Goal: Find specific page/section: Find specific page/section

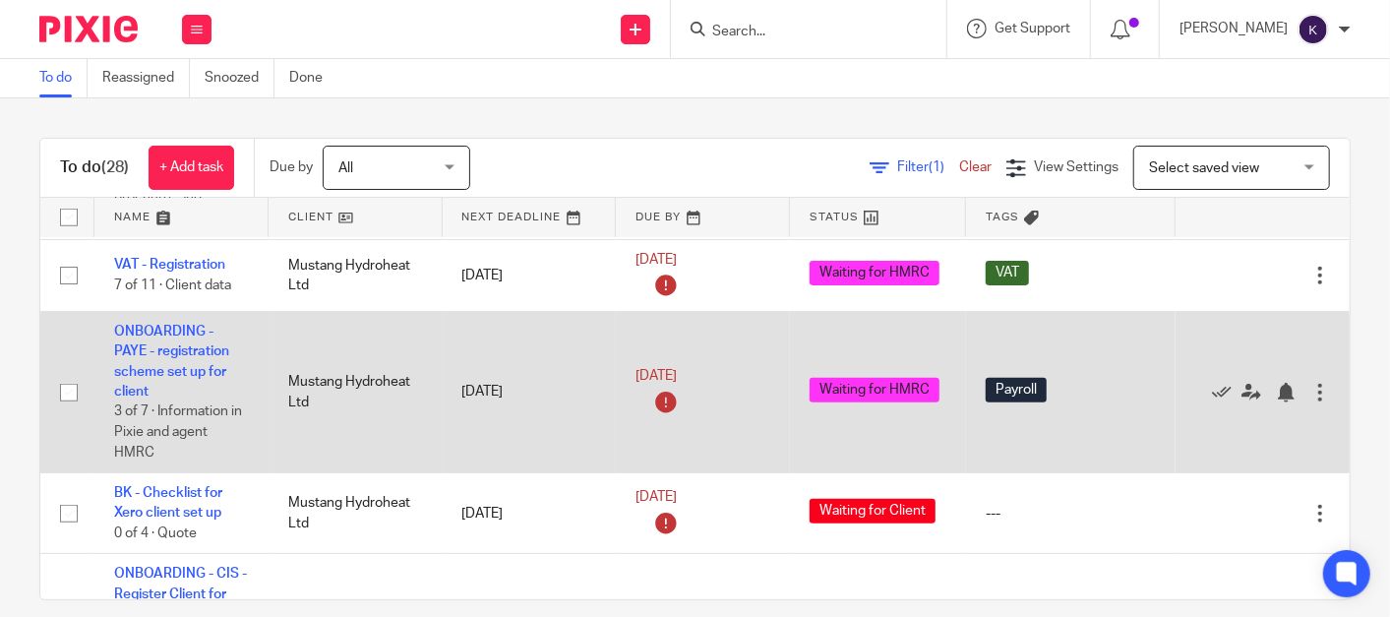
scroll to position [655, 0]
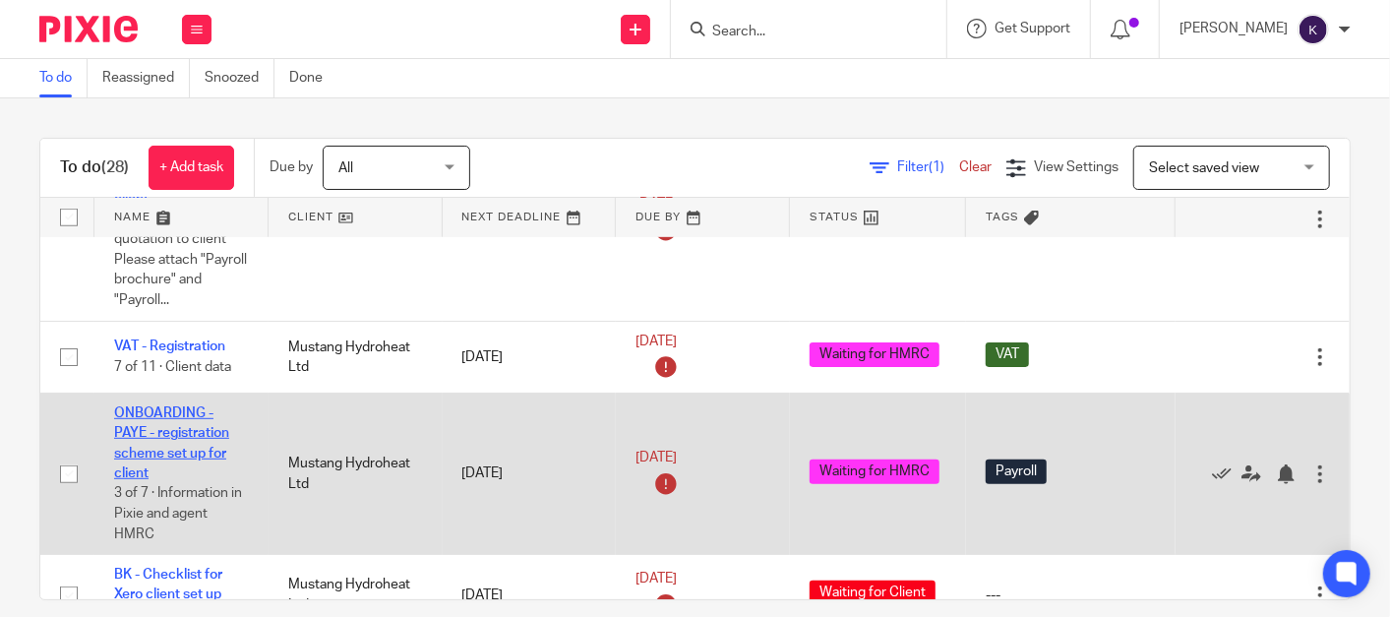
click at [165, 432] on link "ONBOARDING - PAYE - registration scheme set up for client" at bounding box center [171, 443] width 115 height 74
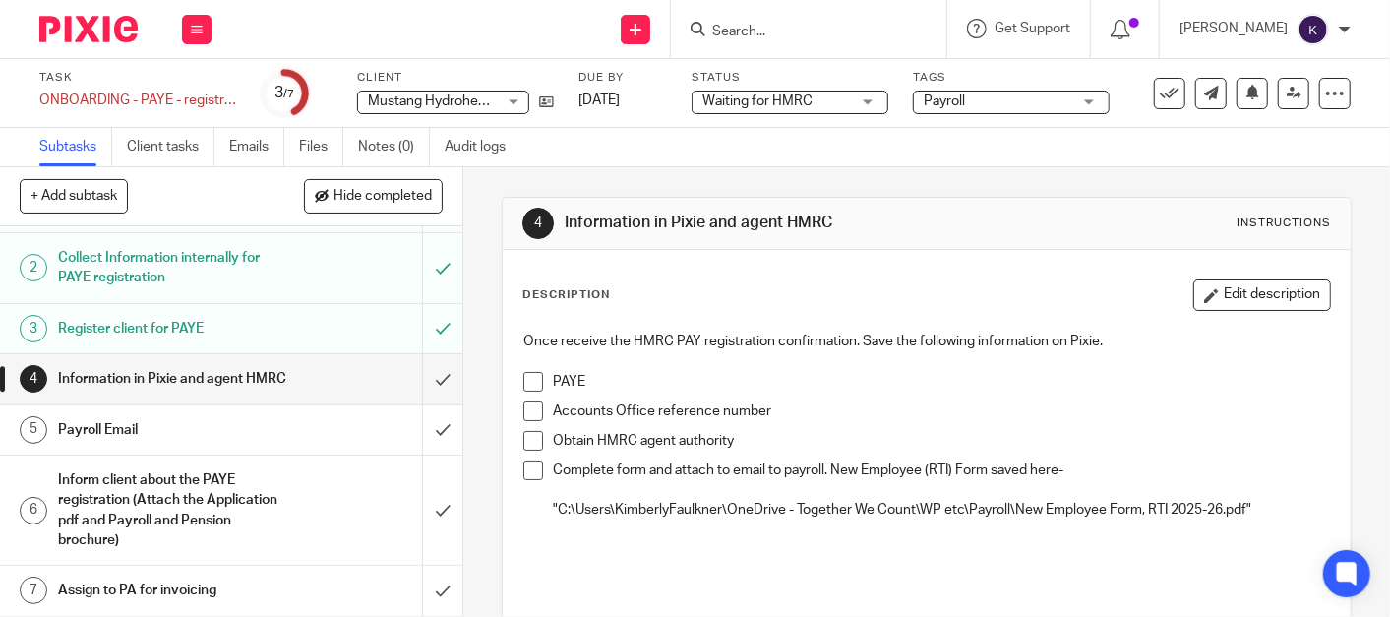
click at [528, 374] on span at bounding box center [533, 382] width 20 height 20
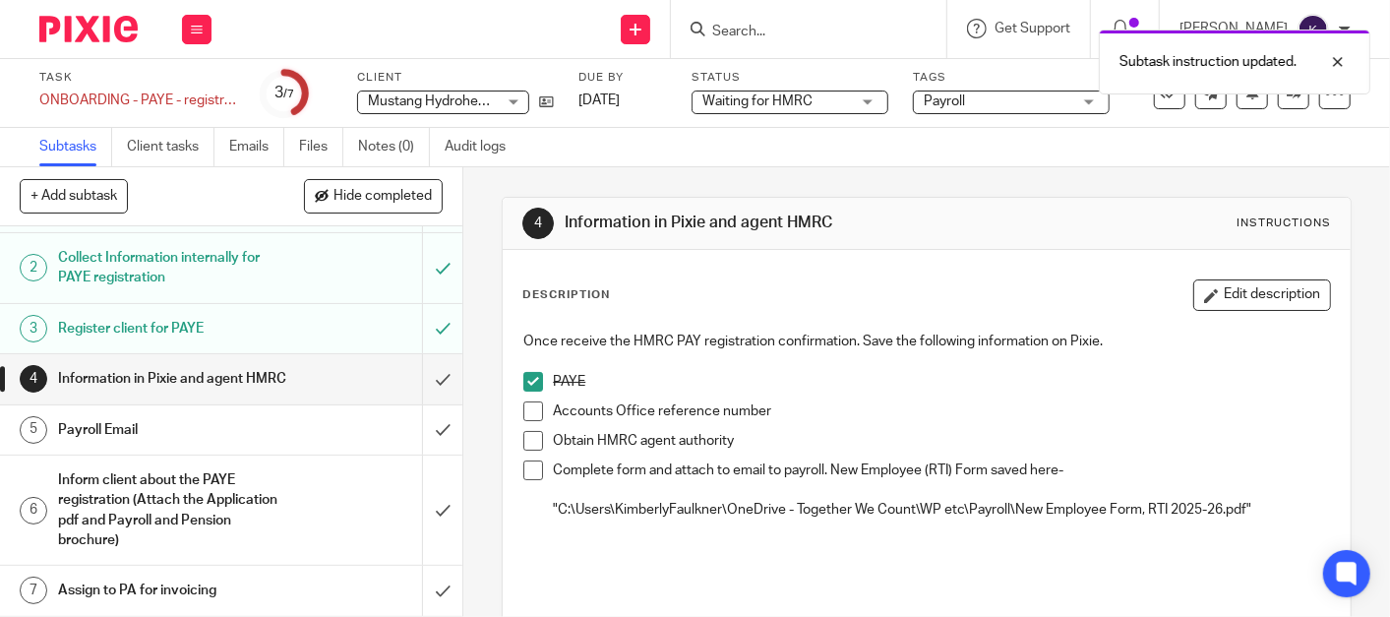
click at [527, 418] on span at bounding box center [533, 411] width 20 height 20
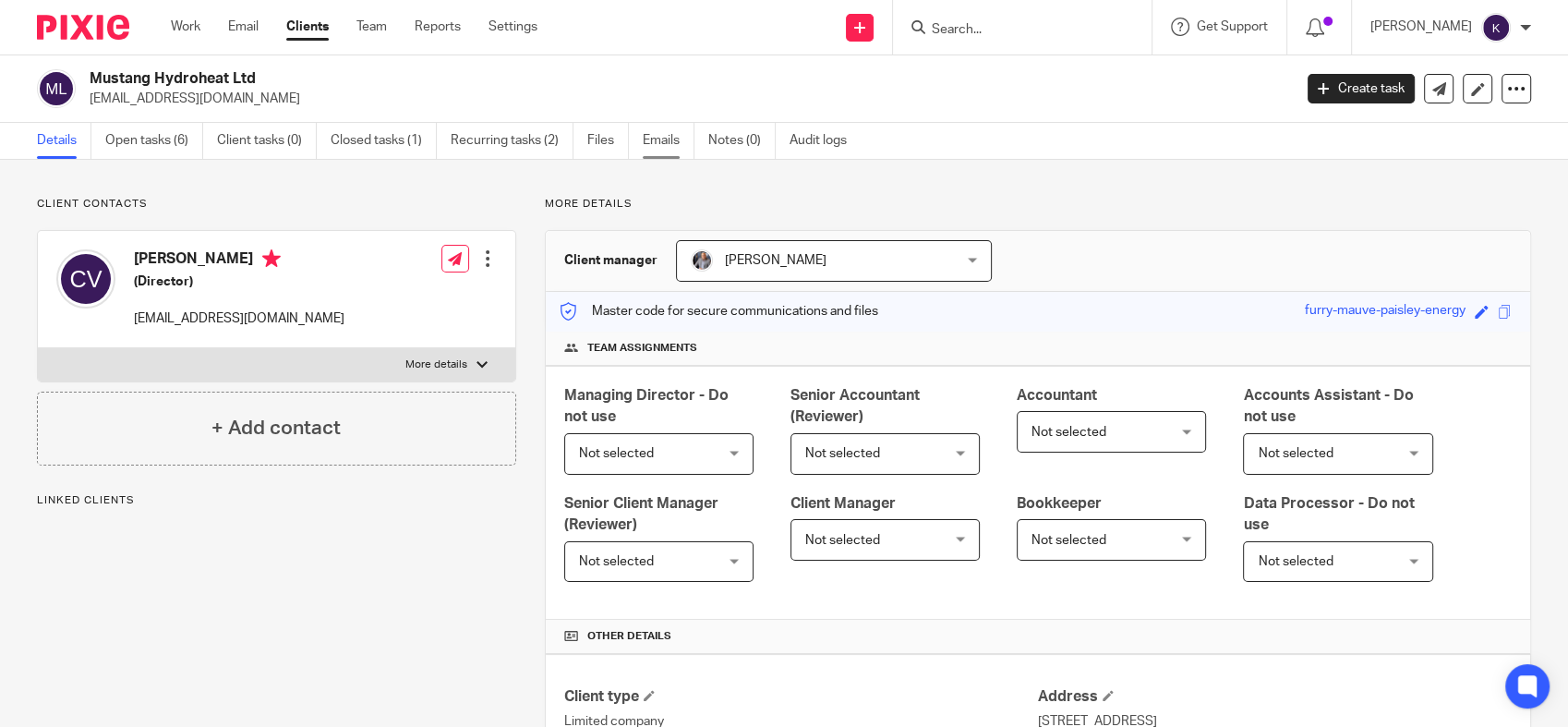
click at [653, 143] on link "Emails" at bounding box center [669, 141] width 52 height 36
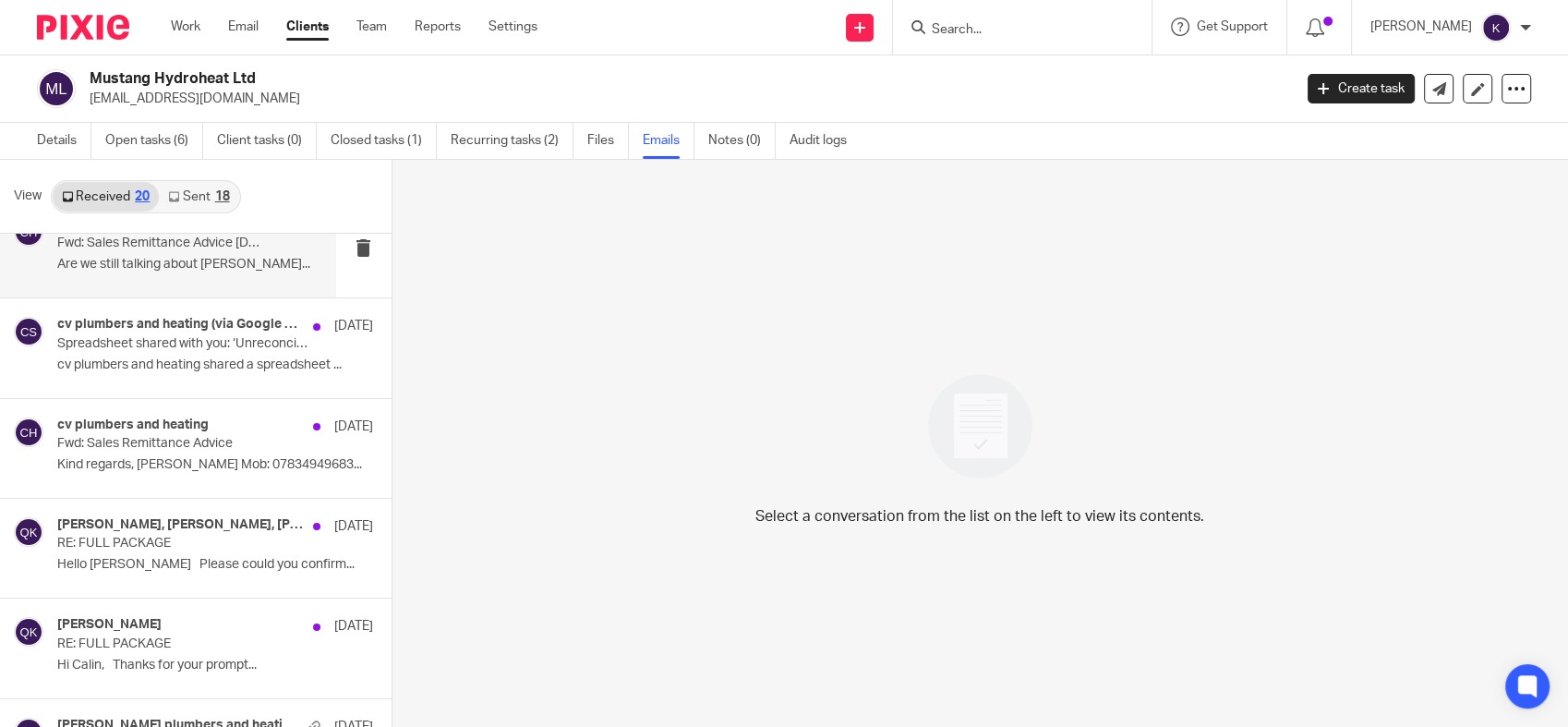
scroll to position [1504, 0]
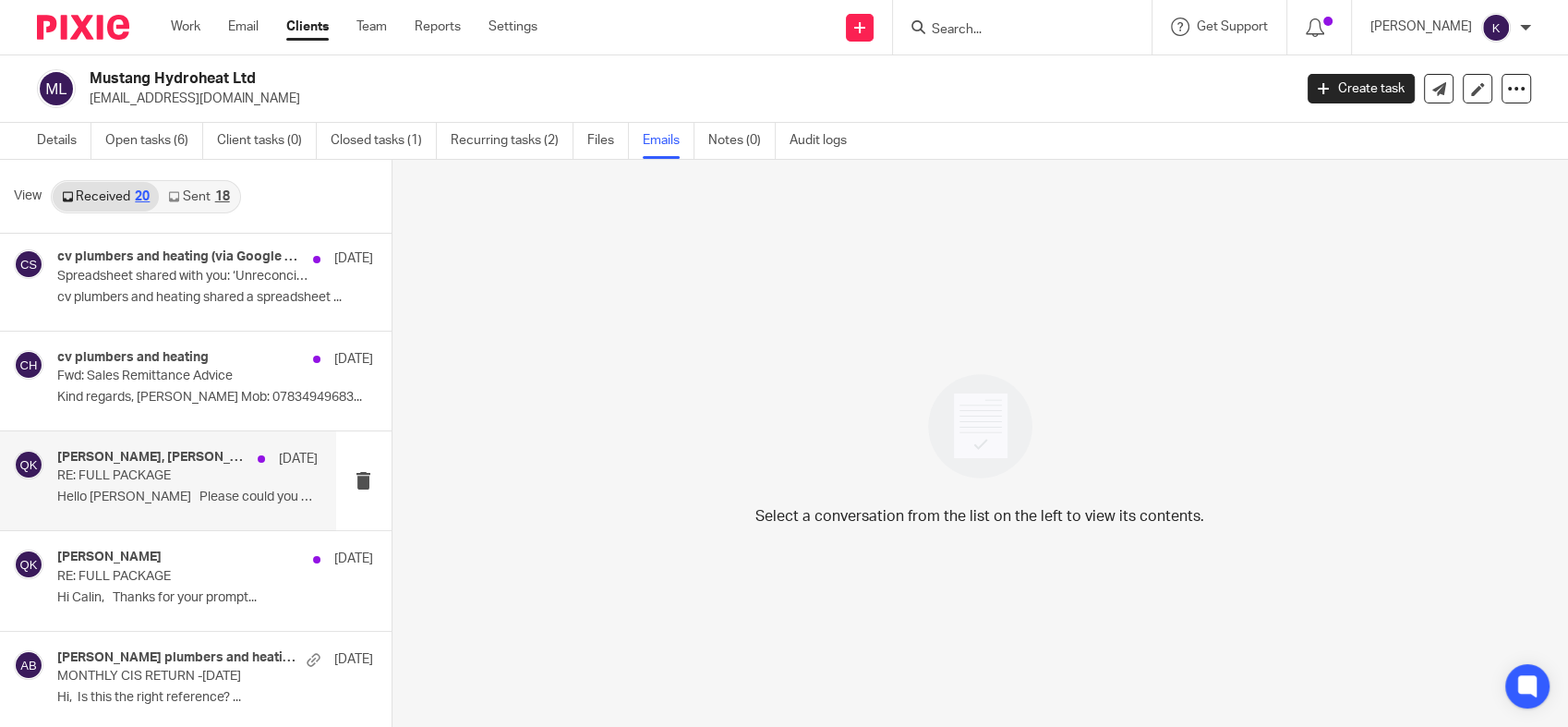
click at [182, 487] on div "Aaron Mcleish, Payroll, Qasim Khushnood 17 Sep RE: FULL PACKAGE Hello Aaron Ple…" at bounding box center [187, 481] width 260 height 62
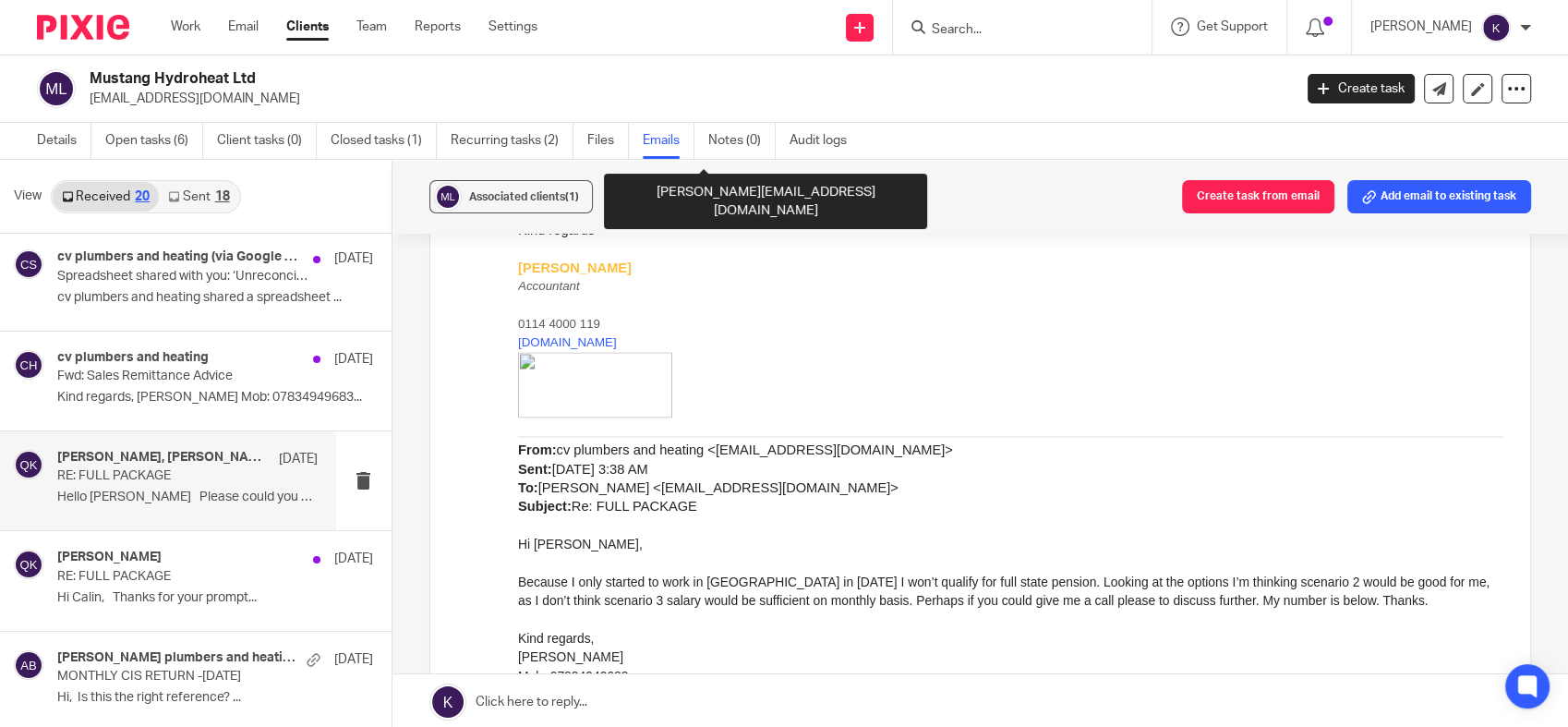
scroll to position [3182, 0]
